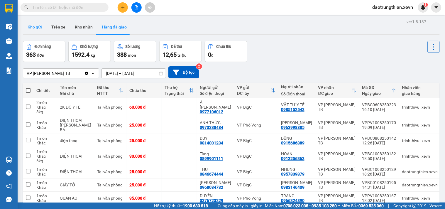
click at [36, 31] on button "Kho gửi" at bounding box center [35, 27] width 24 height 14
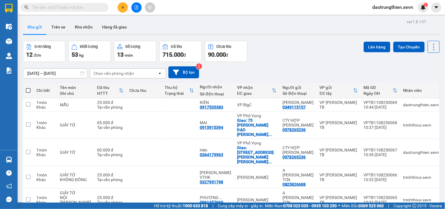
click at [83, 5] on input "text" at bounding box center [66, 7] width 69 height 6
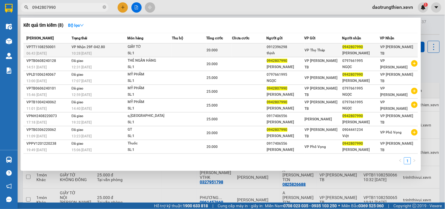
type input "0942807990"
click at [377, 51] on div "[PERSON_NAME]" at bounding box center [361, 53] width 37 height 6
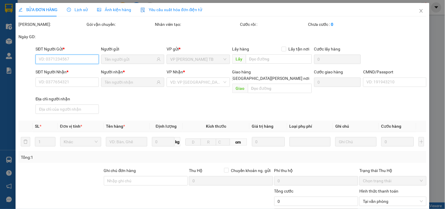
type input "0912396298"
type input "thịnh"
type input "0942807990"
type input "[PERSON_NAME]"
type input "20.000"
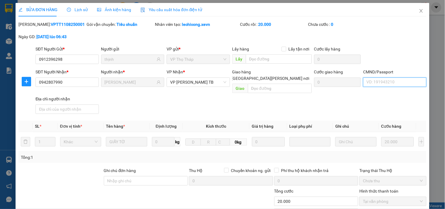
click at [392, 83] on input "CMND/Passport" at bounding box center [394, 81] width 63 height 9
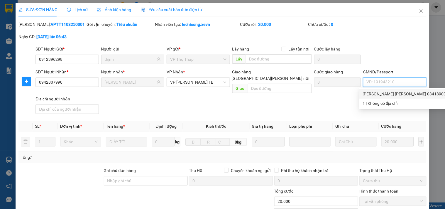
click at [393, 94] on div "[PERSON_NAME] [PERSON_NAME] 034189008148 | Không có địa chỉ" at bounding box center [425, 94] width 125 height 6
type input "[PERSON_NAME] [PERSON_NAME] 034189008148"
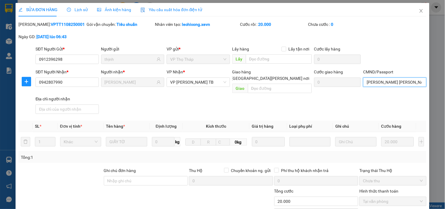
scroll to position [72, 0]
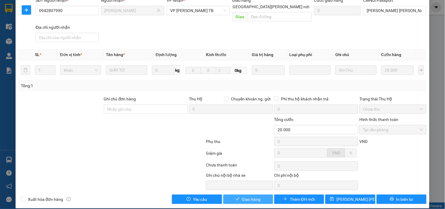
click at [247, 196] on span "Giao hàng" at bounding box center [251, 199] width 19 height 6
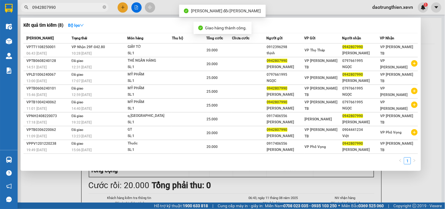
click at [89, 4] on input "0942807990" at bounding box center [66, 7] width 69 height 6
click at [285, 182] on div at bounding box center [222, 104] width 445 height 209
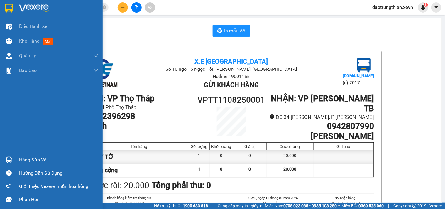
click at [54, 157] on div "Hàng sắp về" at bounding box center [58, 159] width 79 height 9
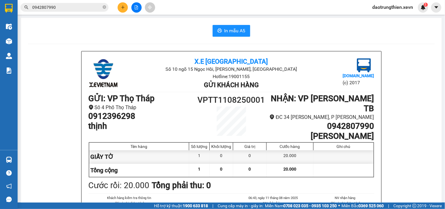
click at [78, 23] on section "Kết quả [PERSON_NAME] ( 8 ) Bộ lọc Mã ĐH Trạng thái Món hàng Thu hộ [PERSON_NAM…" at bounding box center [222, 104] width 445 height 209
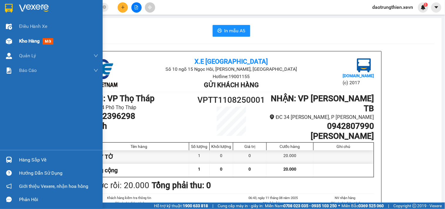
click at [11, 37] on div at bounding box center [9, 41] width 10 height 10
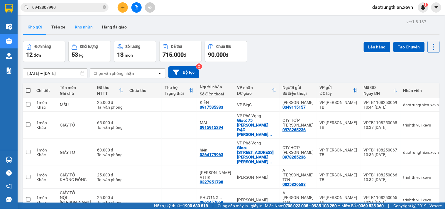
click at [84, 26] on button "Kho nhận" at bounding box center [83, 27] width 27 height 14
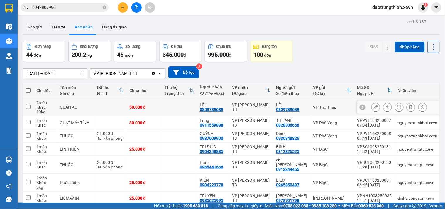
click at [104, 104] on td at bounding box center [110, 107] width 32 height 18
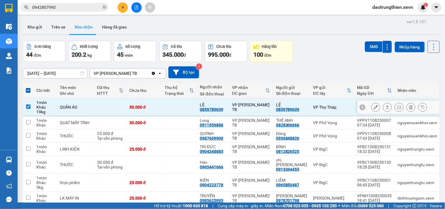
scroll to position [87, 0]
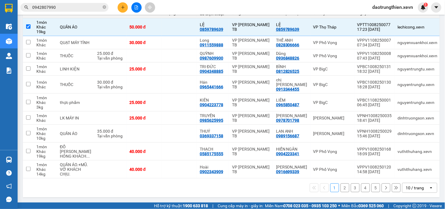
click at [341, 184] on button "2" at bounding box center [345, 187] width 9 height 9
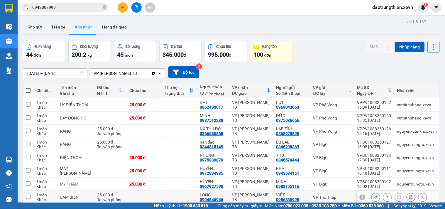
scroll to position [59, 0]
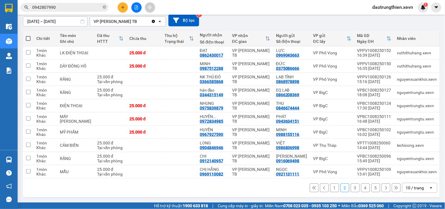
click at [330, 189] on button "1" at bounding box center [334, 187] width 9 height 9
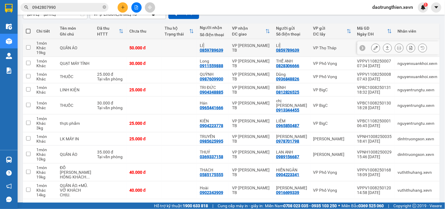
click at [253, 43] on td "VP [PERSON_NAME] TB" at bounding box center [251, 48] width 44 height 18
checkbox input "true"
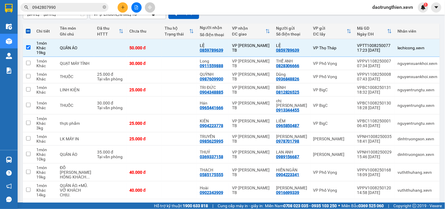
scroll to position [0, 0]
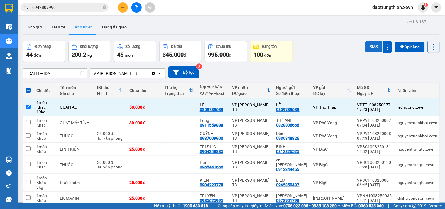
click at [370, 43] on button "SMS" at bounding box center [374, 46] width 18 height 11
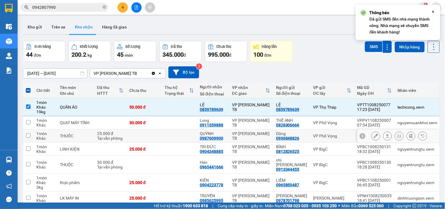
scroll to position [65, 0]
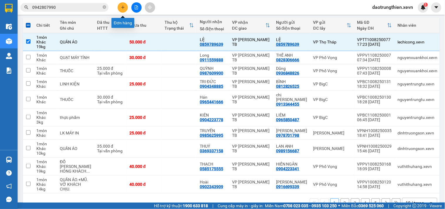
click at [125, 9] on button at bounding box center [123, 7] width 10 height 10
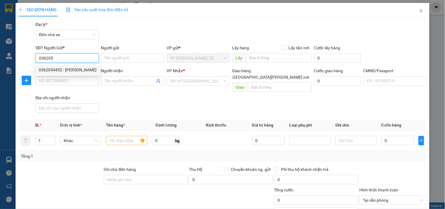
click at [72, 67] on div "0362054452 - [PERSON_NAME]" at bounding box center [68, 70] width 58 height 6
type input "0362054452"
type input "LINH"
type input "0919662926"
type input "MAI"
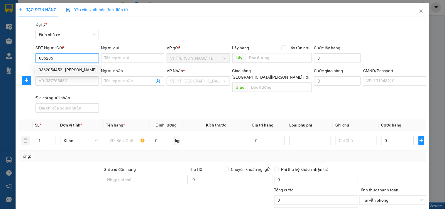
type input "[PERSON_NAME] VIẾT [PERSON_NAME]"
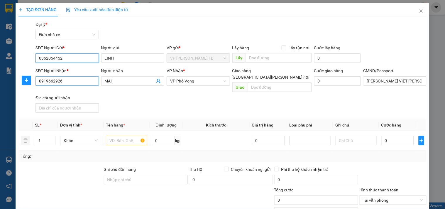
type input "0362054452"
click at [89, 84] on input "0919662926" at bounding box center [66, 80] width 63 height 9
type input "0"
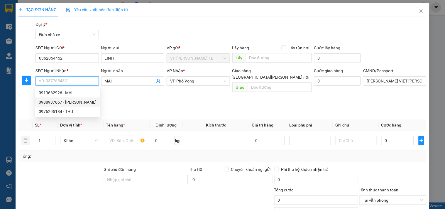
click at [82, 100] on div "0988937867 - [PERSON_NAME]" at bounding box center [68, 102] width 58 height 6
type input "0988937867"
type input "LINH"
type input "0936285229"
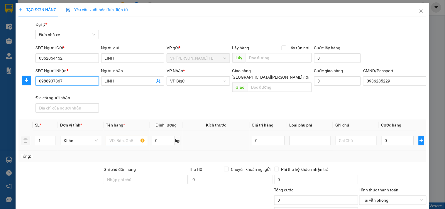
type input "0988937867"
click at [118, 136] on input "text" at bounding box center [126, 140] width 41 height 9
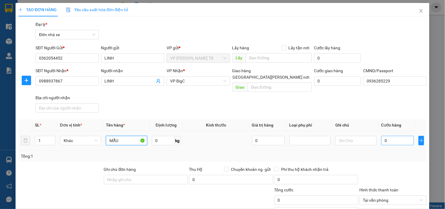
type input "MẪU"
click at [395, 136] on input "0" at bounding box center [397, 140] width 33 height 9
type input "2"
type input "25"
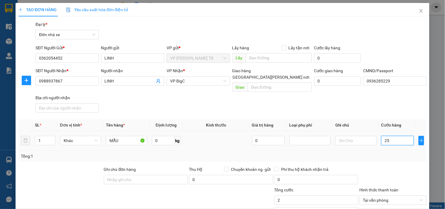
type input "25"
type input "25.000"
click at [346, 195] on input "25.000" at bounding box center [316, 199] width 84 height 9
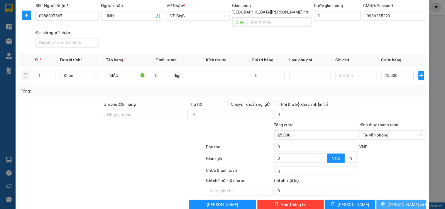
click at [411, 200] on button "[PERSON_NAME] và In" at bounding box center [402, 204] width 50 height 9
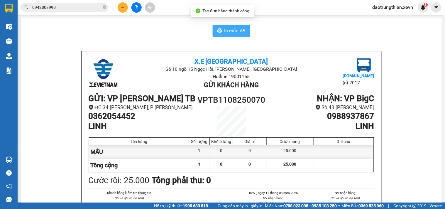
click at [224, 31] on span "In mẫu A5" at bounding box center [234, 30] width 21 height 7
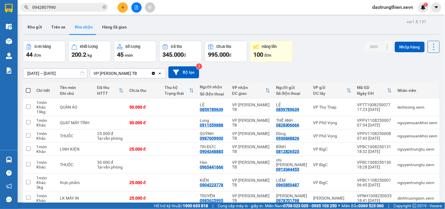
click at [106, 7] on span "0942807990" at bounding box center [65, 7] width 88 height 9
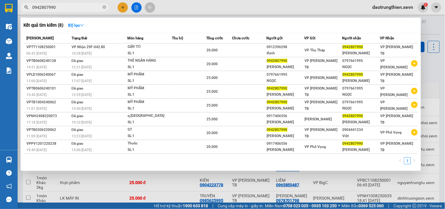
click at [106, 7] on span "0942807990" at bounding box center [65, 7] width 88 height 9
click at [104, 7] on icon "close-circle" at bounding box center [105, 7] width 4 height 4
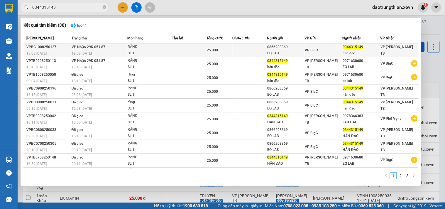
type input "0344315149"
click at [241, 50] on td at bounding box center [250, 50] width 35 height 14
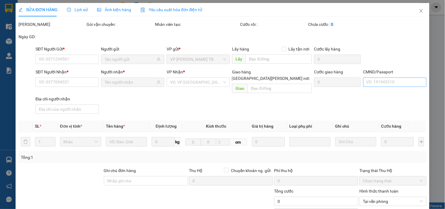
type input "0866208369"
type input "EQ LAB"
type input "0344315149"
type input "hân đào"
type input "[PERSON_NAME]"
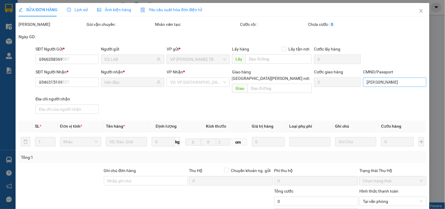
type input "25.000"
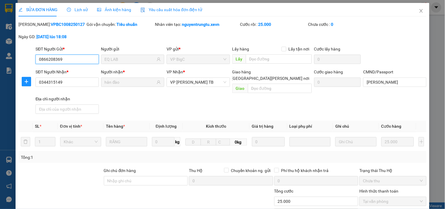
scroll to position [65, 0]
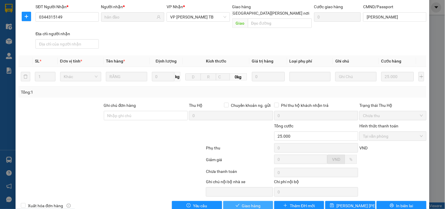
click at [229, 202] on button "Giao hàng" at bounding box center [248, 205] width 50 height 9
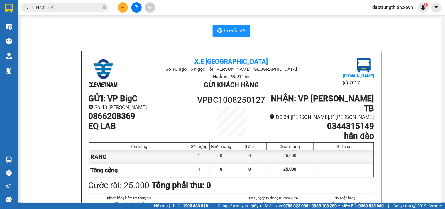
click at [109, 5] on div "0344315149" at bounding box center [57, 7] width 114 height 9
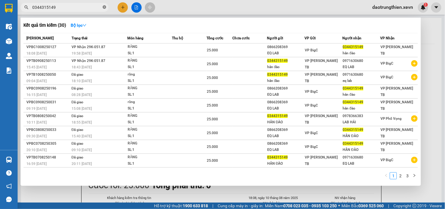
click at [104, 8] on icon "close-circle" at bounding box center [105, 7] width 4 height 4
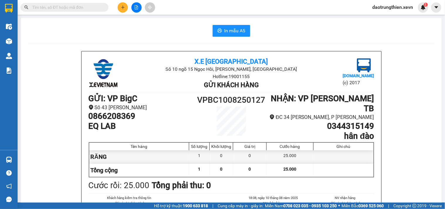
click at [98, 10] on input "text" at bounding box center [66, 7] width 69 height 6
click at [52, 7] on input "text" at bounding box center [66, 7] width 69 height 6
click at [72, 9] on input "text" at bounding box center [66, 7] width 69 height 6
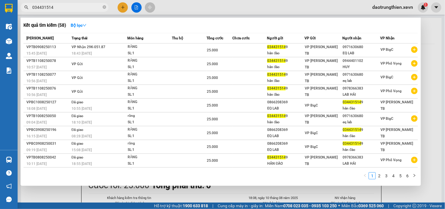
type input "0344315149"
click at [105, 8] on icon "close-circle" at bounding box center [105, 7] width 4 height 4
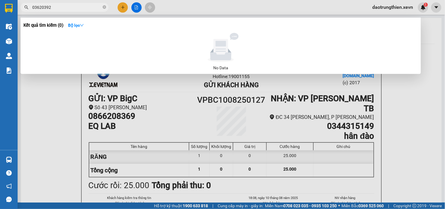
click at [90, 6] on input "03620392" at bounding box center [66, 7] width 69 height 6
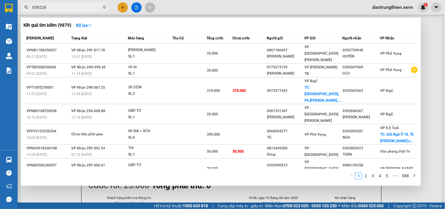
type input "0392262"
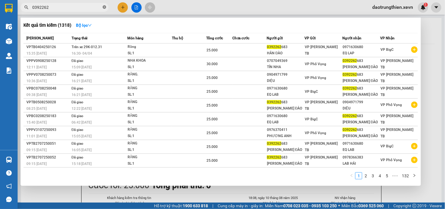
click at [103, 6] on icon "close-circle" at bounding box center [105, 7] width 4 height 4
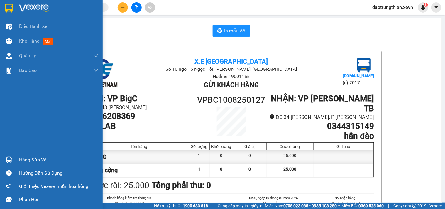
click at [28, 157] on div "Hàng sắp về" at bounding box center [58, 159] width 79 height 9
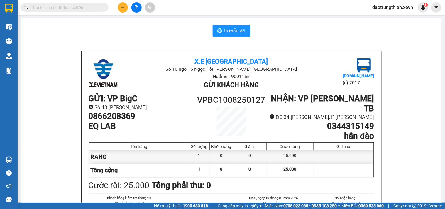
click at [127, 39] on section "Kết quả [PERSON_NAME] ( 1318 ) Bộ lọc Mã ĐH Trạng thái Món hàng Thu hộ [PERSON_…" at bounding box center [222, 104] width 445 height 209
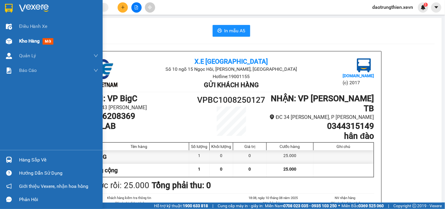
click at [21, 38] on span "Kho hàng" at bounding box center [29, 41] width 21 height 6
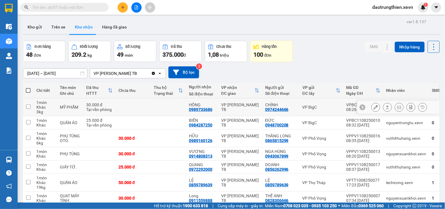
click at [151, 108] on td at bounding box center [168, 107] width 35 height 18
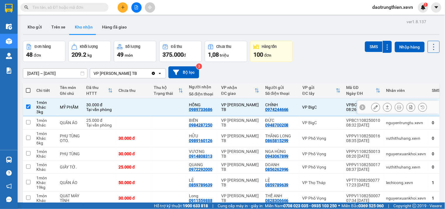
click at [151, 114] on td at bounding box center [168, 107] width 35 height 18
checkbox input "false"
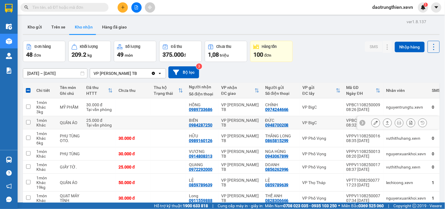
click at [156, 128] on td at bounding box center [168, 122] width 35 height 13
checkbox input "true"
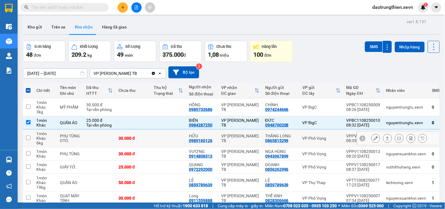
click at [165, 143] on td at bounding box center [168, 138] width 35 height 18
checkbox input "true"
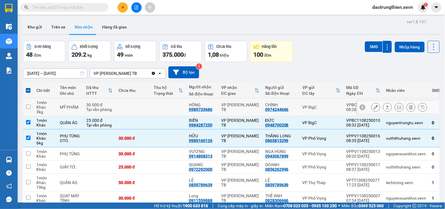
click at [167, 108] on td at bounding box center [168, 107] width 35 height 18
checkbox input "true"
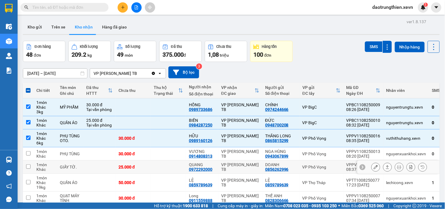
click at [174, 160] on td at bounding box center [168, 166] width 35 height 13
checkbox input "true"
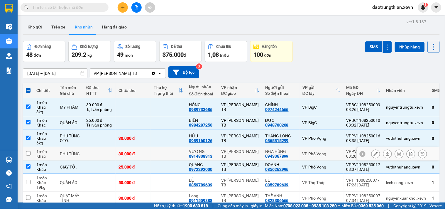
click at [180, 150] on td at bounding box center [168, 153] width 35 height 13
checkbox input "true"
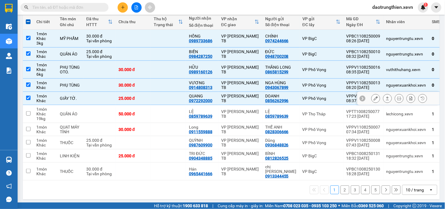
scroll to position [4, 0]
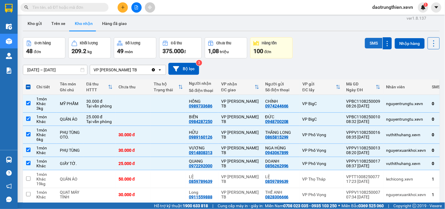
click at [369, 43] on button "SMS" at bounding box center [374, 43] width 18 height 11
click at [125, 9] on icon "plus" at bounding box center [123, 7] width 4 height 4
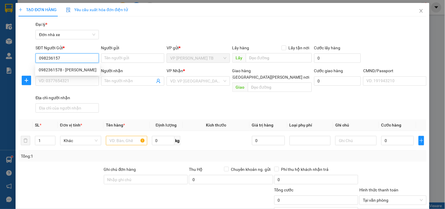
type input "0982361578"
click at [73, 65] on div "0982361578 - [PERSON_NAME]" at bounding box center [67, 69] width 65 height 9
type input "[PERSON_NAME]"
type input "0338997506"
type input "VÂN"
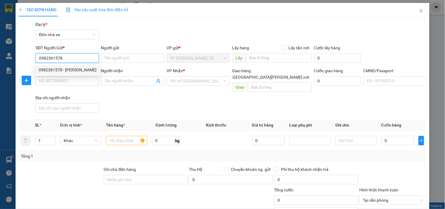
type input "001068001942 [PERSON_NAME]"
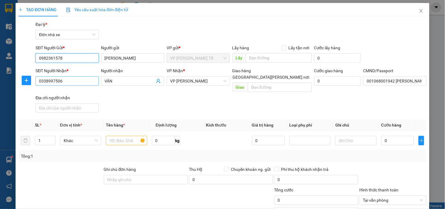
type input "0982361578"
click at [67, 78] on input "0338997506" at bounding box center [66, 80] width 63 height 9
type input "0"
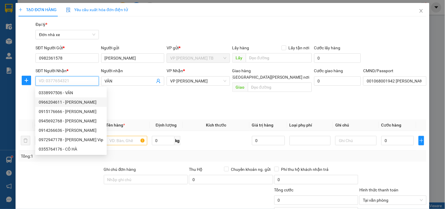
click at [69, 104] on div "0966204611 - [PERSON_NAME]" at bounding box center [71, 102] width 65 height 6
type input "0966204611"
type input "HUYỀN"
type input "2"
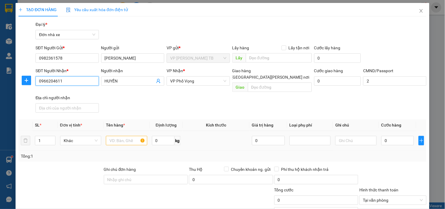
type input "0966204611"
click at [121, 136] on input "text" at bounding box center [126, 140] width 41 height 9
click at [124, 136] on input "text" at bounding box center [126, 140] width 41 height 9
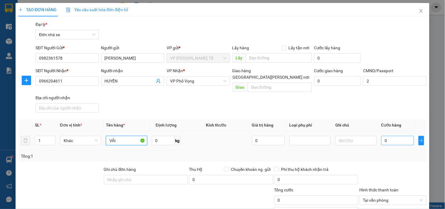
type input "VẢI"
click at [392, 138] on input "0" at bounding box center [397, 140] width 33 height 9
type input "2"
type input "25"
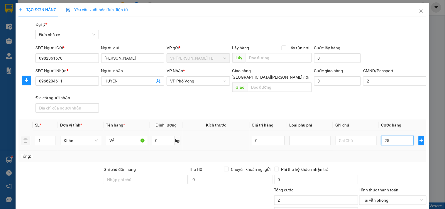
type input "25"
type input "25.000"
click at [317, 197] on input "25.000" at bounding box center [316, 199] width 84 height 9
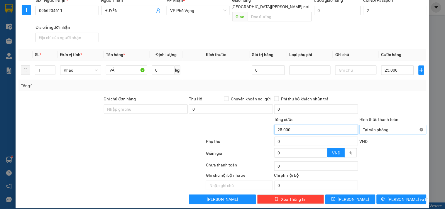
type input "25.000"
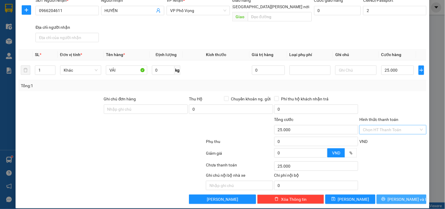
click at [408, 194] on button "[PERSON_NAME] và In" at bounding box center [402, 198] width 50 height 9
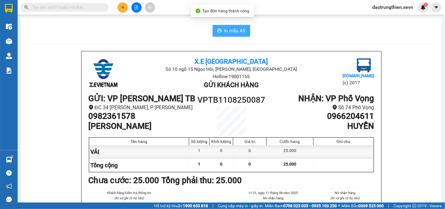
click at [231, 33] on span "In mẫu A5" at bounding box center [234, 30] width 21 height 7
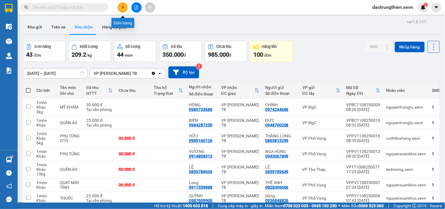
click at [125, 8] on icon "plus" at bounding box center [123, 7] width 4 height 4
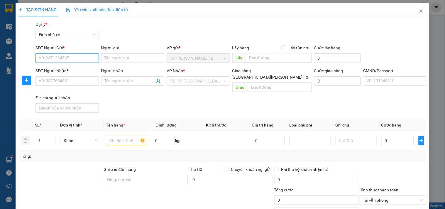
click at [81, 59] on input "SĐT Người Gửi *" at bounding box center [66, 57] width 63 height 9
click at [78, 71] on div "0982361578 - [PERSON_NAME]" at bounding box center [68, 70] width 58 height 6
type input "0982361578"
type input "[PERSON_NAME]"
type input "0966204611"
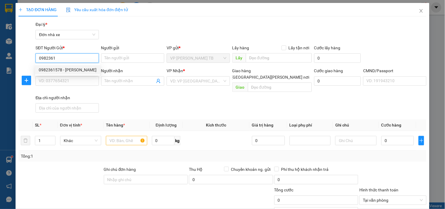
type input "HUYỀN"
type input "2"
type input "0982361578"
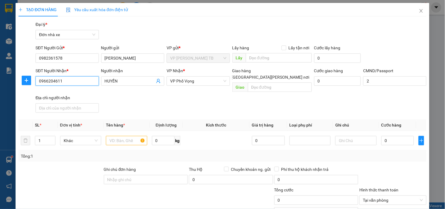
click at [71, 79] on input "0966204611" at bounding box center [66, 80] width 63 height 9
type input "0"
click at [89, 92] on div "0355764176 - CÔ HÀ" at bounding box center [66, 92] width 55 height 6
type input "0355764176"
type input "CÔ HÀ"
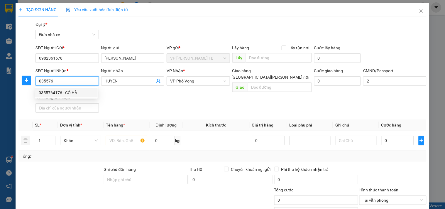
type input "MẸ [PERSON_NAME]"
type input "0355764176"
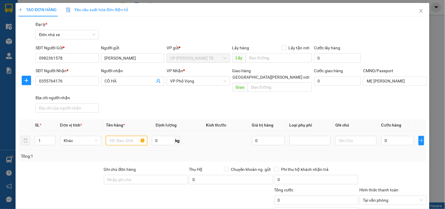
click at [117, 136] on input "text" at bounding box center [126, 140] width 41 height 9
type input "VẢI"
click at [395, 136] on input "0" at bounding box center [397, 140] width 33 height 9
type input "2"
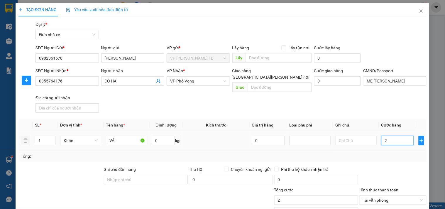
type input "25"
type input "25.000"
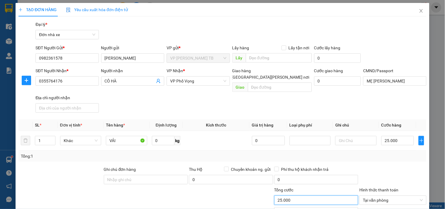
click at [283, 196] on input "25.000" at bounding box center [316, 199] width 84 height 9
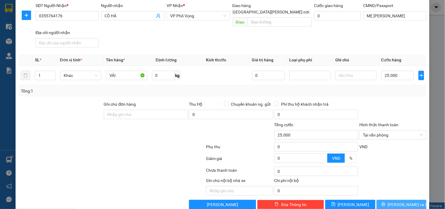
click at [391, 200] on button "[PERSON_NAME] và In" at bounding box center [402, 204] width 50 height 9
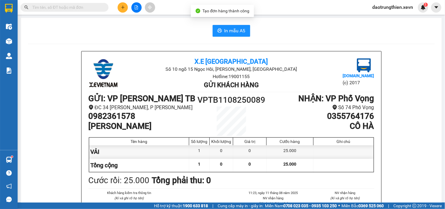
click at [239, 32] on span "In mẫu A5" at bounding box center [234, 30] width 21 height 7
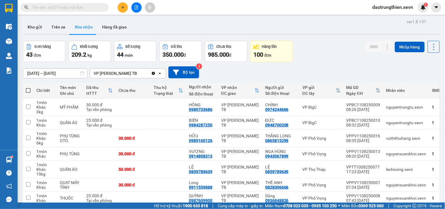
click at [122, 12] on div at bounding box center [136, 7] width 44 height 10
click at [127, 11] on div at bounding box center [136, 7] width 44 height 10
click at [129, 7] on div at bounding box center [136, 7] width 44 height 10
click at [120, 2] on div at bounding box center [136, 7] width 44 height 10
click at [124, 8] on icon "plus" at bounding box center [123, 7] width 4 height 4
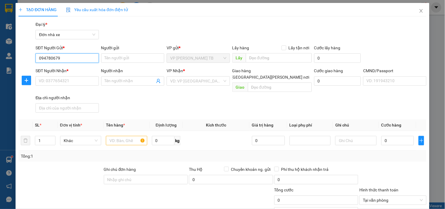
type input "0947806799"
click at [82, 55] on input "0947806799" at bounding box center [66, 57] width 63 height 9
click at [79, 69] on div "0947806799 - MAI" at bounding box center [66, 70] width 55 height 6
type input "MAI"
type input "0947062309"
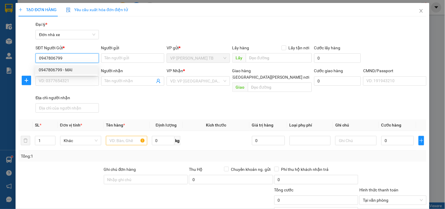
type input "THUỶ"
type input "THẮNG-0971029713"
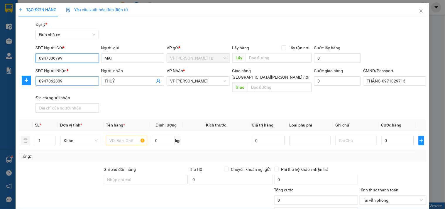
type input "0947806799"
click at [87, 84] on input "0947062309" at bounding box center [66, 80] width 63 height 9
type input "0"
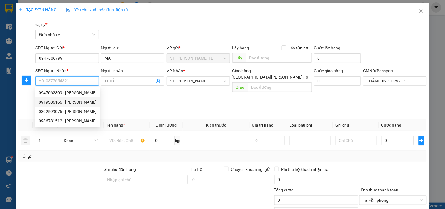
click at [80, 104] on div "0919386166 - [PERSON_NAME]" at bounding box center [68, 102] width 58 height 6
type input "0919386166"
type input "Hương"
type input "0986989606 HẢI"
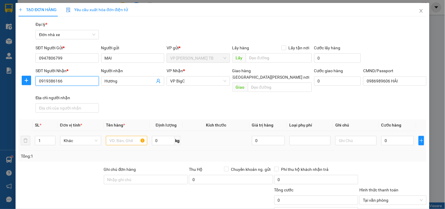
type input "0919386166"
click at [118, 136] on input "text" at bounding box center [126, 140] width 41 height 9
type input "D"
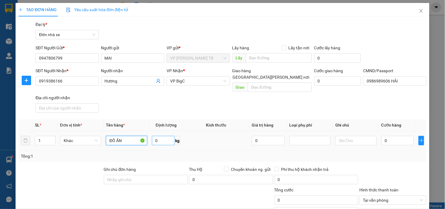
type input "ĐỒ ĂN"
click at [158, 136] on input "0" at bounding box center [163, 140] width 23 height 9
type input "3"
click at [401, 136] on input "0" at bounding box center [397, 140] width 33 height 9
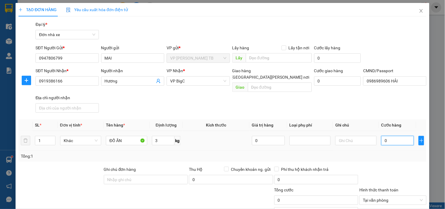
type input "03"
type input "3"
type input "030"
type input "30"
type input "30.000"
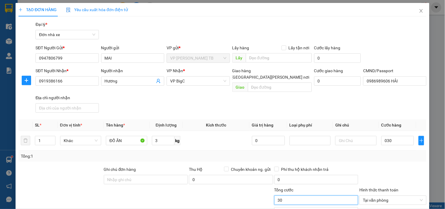
type input "30.000"
click at [294, 196] on input "30.000" at bounding box center [316, 199] width 84 height 9
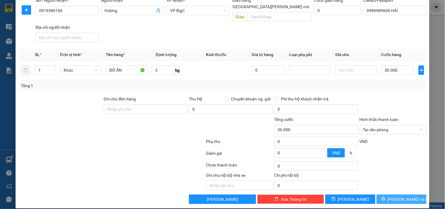
click at [407, 196] on span "[PERSON_NAME] và In" at bounding box center [408, 199] width 41 height 6
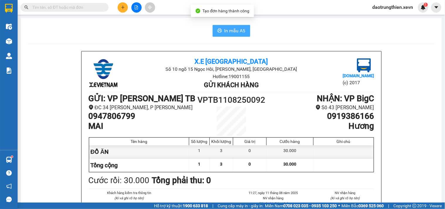
click at [235, 28] on span "In mẫu A5" at bounding box center [234, 30] width 21 height 7
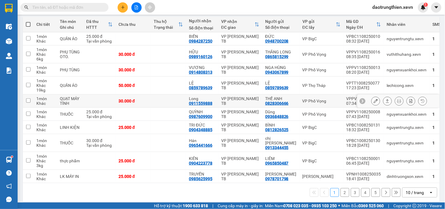
scroll to position [1, 0]
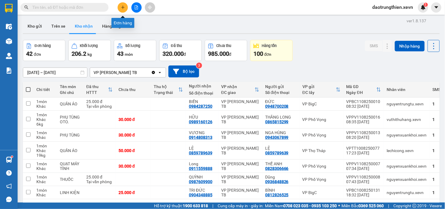
click at [121, 7] on icon "plus" at bounding box center [123, 7] width 4 height 4
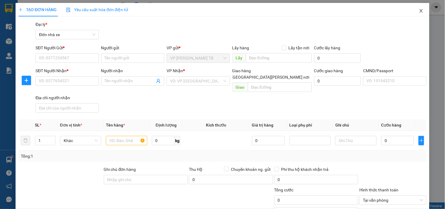
click at [419, 13] on icon "close" at bounding box center [421, 11] width 5 height 5
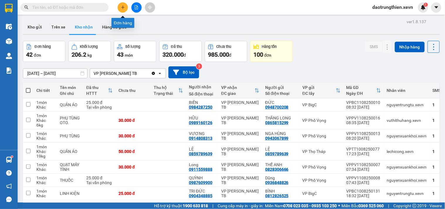
click at [124, 7] on icon "plus" at bounding box center [122, 7] width 3 height 0
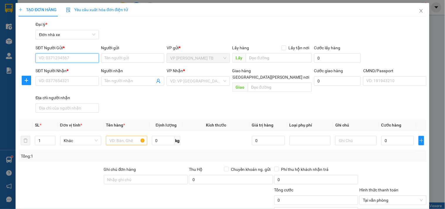
click at [63, 57] on input "SĐT Người Gửi *" at bounding box center [66, 57] width 63 height 9
click at [72, 56] on input "0914353396" at bounding box center [66, 57] width 63 height 9
click at [46, 59] on input "0914353396" at bounding box center [66, 57] width 63 height 9
type input "0917353396"
click at [70, 71] on div "0917353396 - HUẾ" at bounding box center [66, 70] width 55 height 6
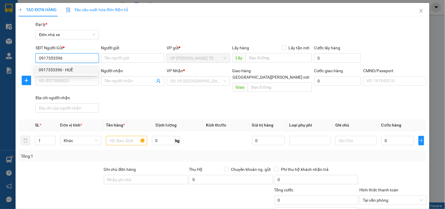
type input "HUẾ"
type input "0979762972"
type input "Nhã"
checkbox input "true"
type input "CT3 [PERSON_NAME][GEOGRAPHIC_DATA], [GEOGRAPHIC_DATA][PERSON_NAME], [GEOGRAPHIC…"
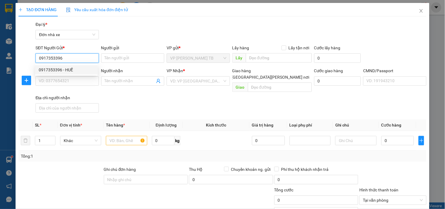
type input "034098002067 a [PERSON_NAME]"
type input "70.000"
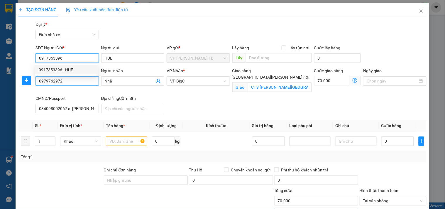
type input "0917353396"
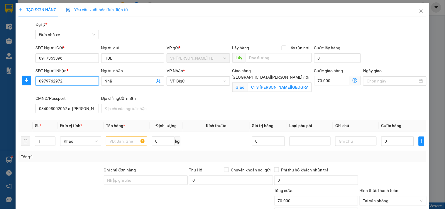
click at [71, 81] on input "0979762972" at bounding box center [66, 80] width 63 height 9
type input "0"
type input "0946106989"
click at [82, 92] on div "0946106989 - MINH" at bounding box center [66, 92] width 55 height 6
type input "MINH"
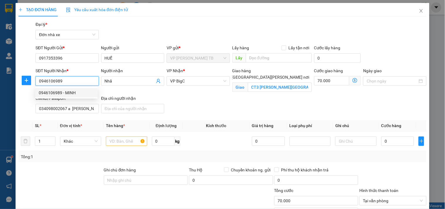
checkbox input "false"
type input "034203000427 minh"
type input "0"
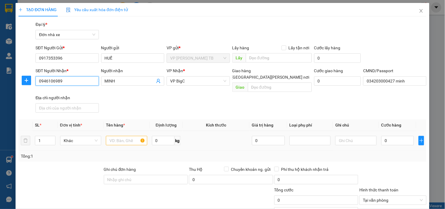
type input "0946106989"
click at [136, 136] on input "text" at bounding box center [126, 140] width 41 height 9
type input "D"
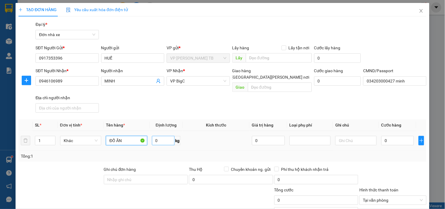
type input "ĐỒ ĂN"
click at [156, 136] on input "0" at bounding box center [163, 140] width 23 height 9
type input "7"
click at [393, 136] on input "0" at bounding box center [397, 140] width 33 height 9
type input "3"
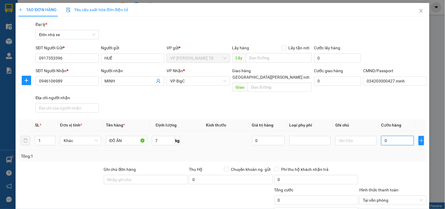
type input "3"
type input "30"
type input "30.000"
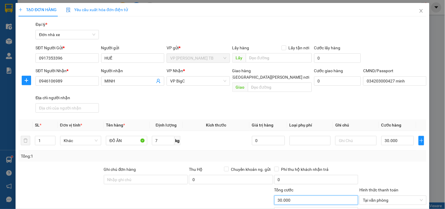
click at [311, 195] on input "30.000" at bounding box center [316, 199] width 84 height 9
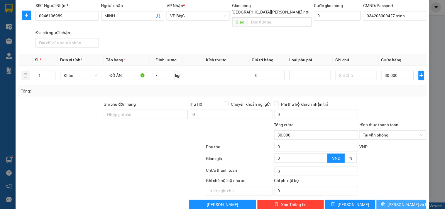
click at [403, 201] on span "[PERSON_NAME] và In" at bounding box center [408, 204] width 41 height 6
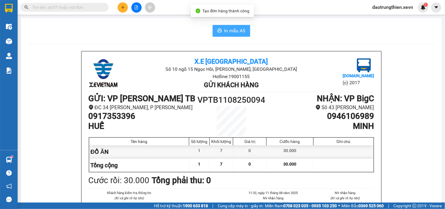
click at [232, 30] on span "In mẫu A5" at bounding box center [234, 30] width 21 height 7
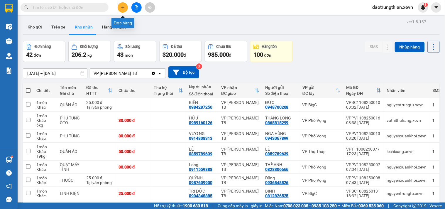
click at [125, 5] on button at bounding box center [123, 7] width 10 height 10
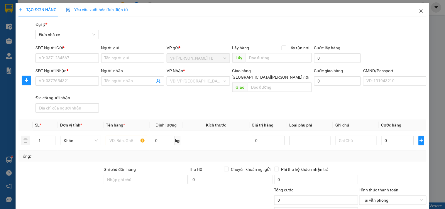
click at [420, 12] on span "Close" at bounding box center [421, 11] width 16 height 16
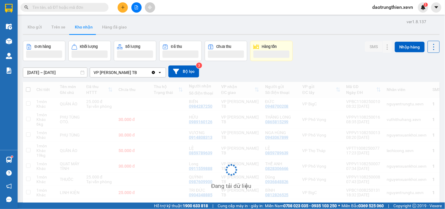
click at [417, 13] on div "Kết quả [PERSON_NAME] ( 1318 ) Bộ lọc Mã ĐH Trạng thái Món hàng Thu hộ [PERSON_…" at bounding box center [222, 7] width 445 height 15
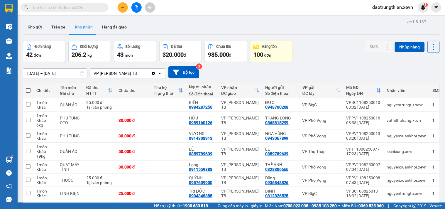
click at [96, 8] on input "text" at bounding box center [66, 7] width 69 height 6
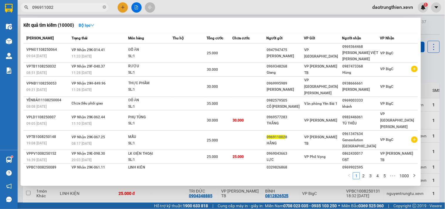
type input "0969110028"
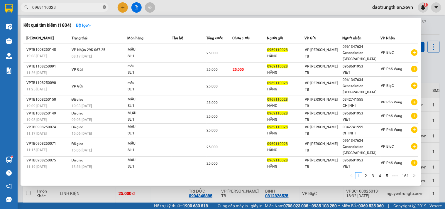
click at [104, 7] on icon "close-circle" at bounding box center [105, 7] width 4 height 4
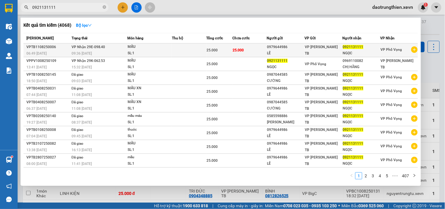
type input "0921131111"
click at [260, 49] on td "25.000" at bounding box center [249, 50] width 35 height 14
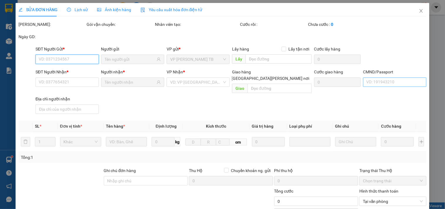
type input "0979644986"
type input "0921131111"
type input "1"
type input "25.000"
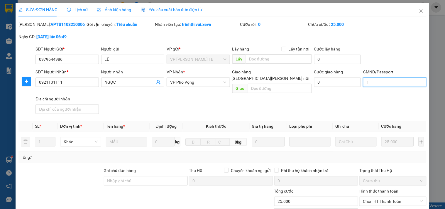
click at [398, 83] on input "1" at bounding box center [394, 81] width 63 height 9
click at [420, 12] on icon "close" at bounding box center [421, 11] width 3 height 4
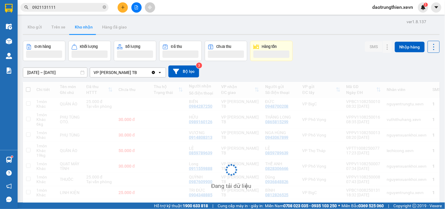
click at [81, 4] on span "0921131111" at bounding box center [65, 7] width 88 height 9
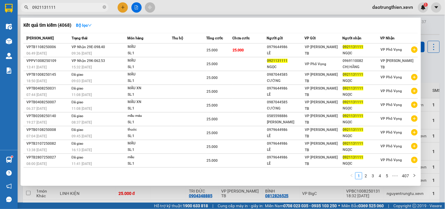
click at [81, 6] on input "0921131111" at bounding box center [66, 7] width 69 height 6
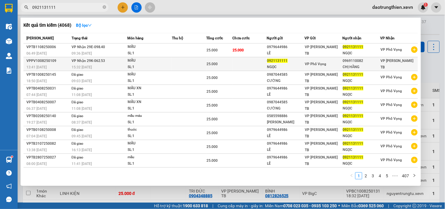
click at [363, 61] on div "0969110082" at bounding box center [361, 61] width 37 height 6
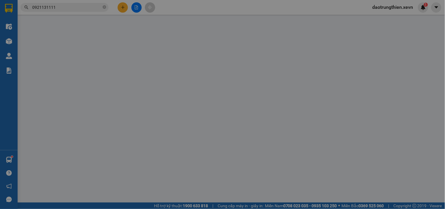
type input "0921131111"
type input "NGỌC"
type input "0969110082"
type input "CHỊ HẰNG"
type input "25.000"
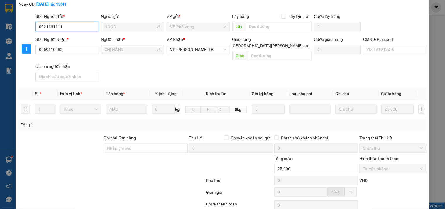
scroll to position [72, 0]
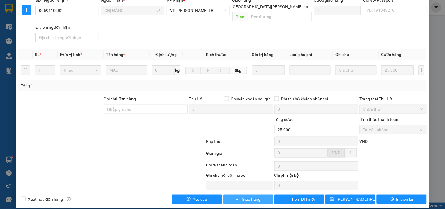
click at [259, 194] on button "Giao hàng" at bounding box center [248, 198] width 50 height 9
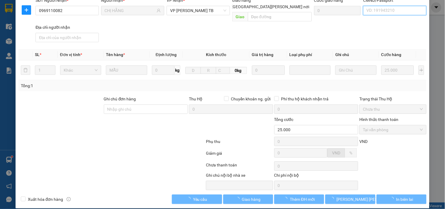
click at [397, 8] on input "CMND/Passport" at bounding box center [394, 10] width 63 height 9
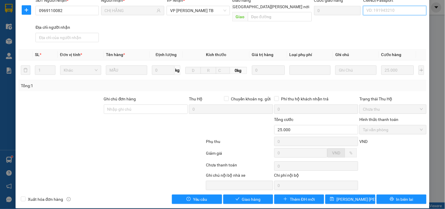
click at [379, 10] on input "CMND/Passport" at bounding box center [394, 10] width 63 height 9
type input "CC"
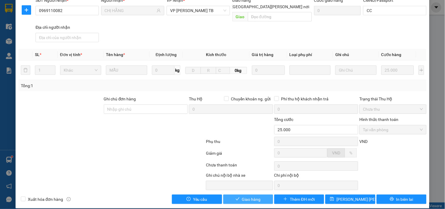
click at [248, 196] on span "Giao hàng" at bounding box center [251, 199] width 19 height 6
